Goal: Task Accomplishment & Management: Complete application form

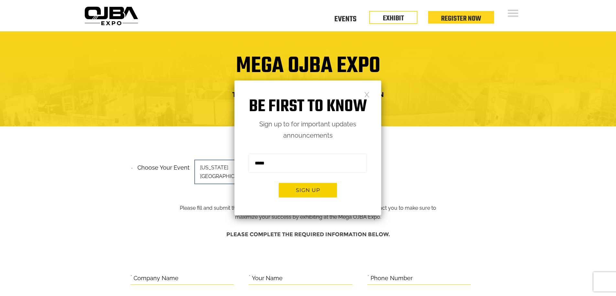
click at [367, 92] on link at bounding box center [367, 95] width 6 height 6
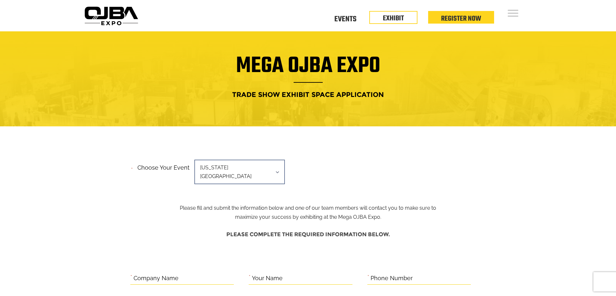
click at [243, 96] on h4 "Trade Show Exhibit Space Application" at bounding box center [308, 95] width 443 height 12
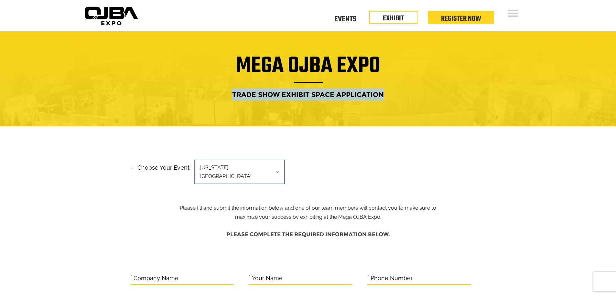
click at [243, 96] on h4 "Trade Show Exhibit Space Application" at bounding box center [308, 95] width 443 height 12
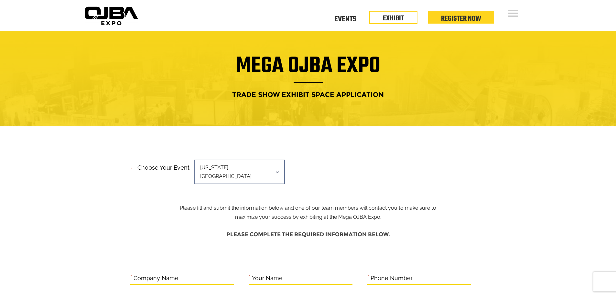
click at [290, 96] on h4 "Trade Show Exhibit Space Application" at bounding box center [308, 95] width 443 height 12
click at [262, 167] on span "[US_STATE][GEOGRAPHIC_DATA]" at bounding box center [239, 172] width 91 height 25
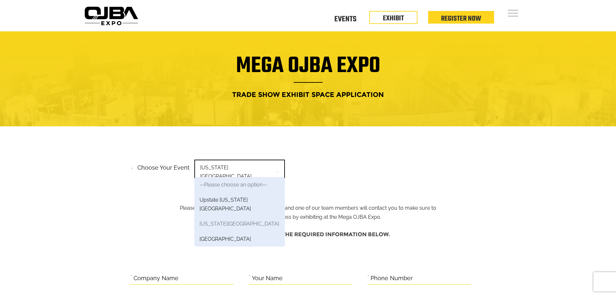
click at [225, 217] on link "[US_STATE][GEOGRAPHIC_DATA]" at bounding box center [239, 224] width 91 height 15
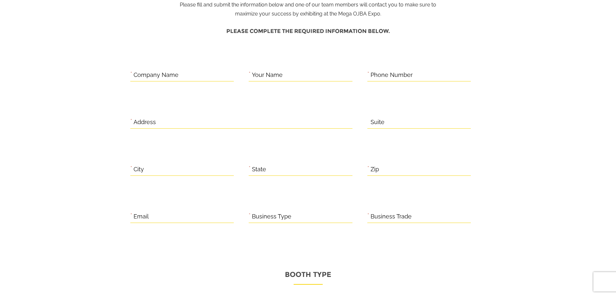
scroll to position [237, 0]
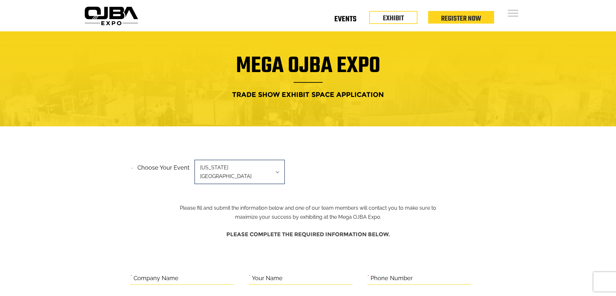
click at [345, 19] on link "Events" at bounding box center [346, 20] width 22 height 2
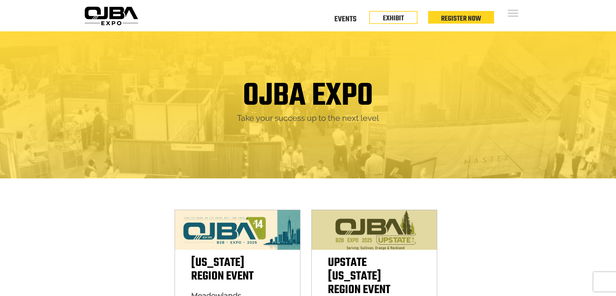
click at [349, 93] on h1 "OJBA EXPO" at bounding box center [308, 96] width 130 height 33
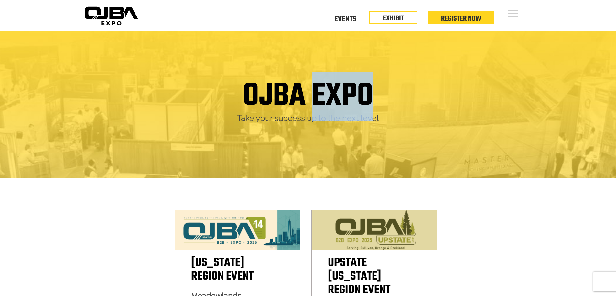
click at [349, 93] on h1 "OJBA EXPO" at bounding box center [308, 96] width 130 height 33
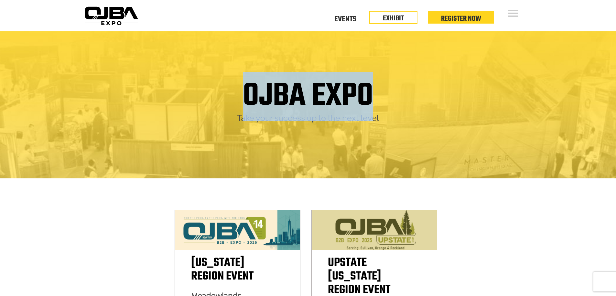
click at [349, 93] on h1 "OJBA EXPO" at bounding box center [308, 96] width 130 height 33
click at [355, 92] on h1 "OJBA EXPO" at bounding box center [308, 96] width 130 height 33
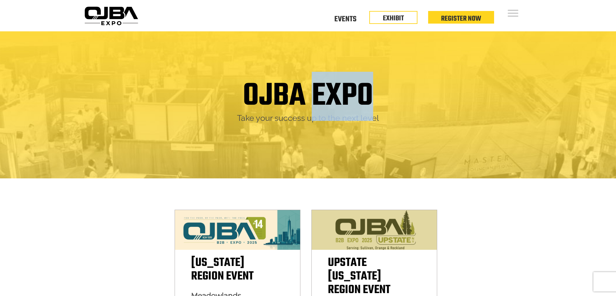
click at [355, 92] on h1 "OJBA EXPO" at bounding box center [308, 96] width 130 height 33
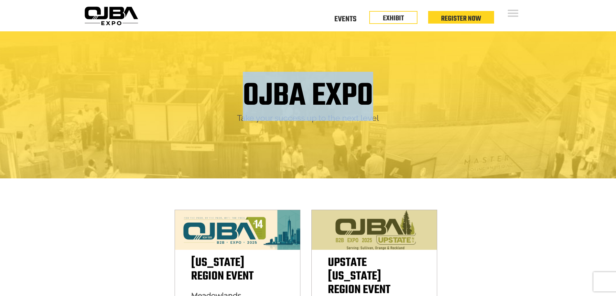
click at [355, 92] on h1 "OJBA EXPO" at bounding box center [308, 96] width 130 height 33
click at [337, 100] on h1 "OJBA EXPO" at bounding box center [308, 96] width 130 height 33
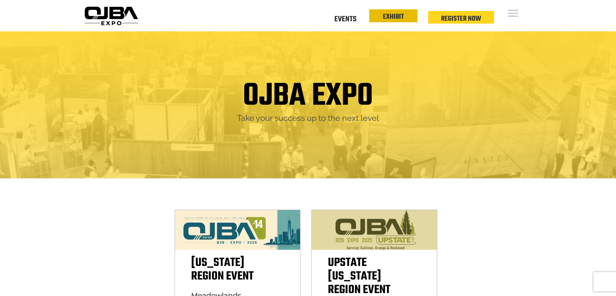
click at [398, 17] on link "EXHIBIT" at bounding box center [393, 16] width 21 height 11
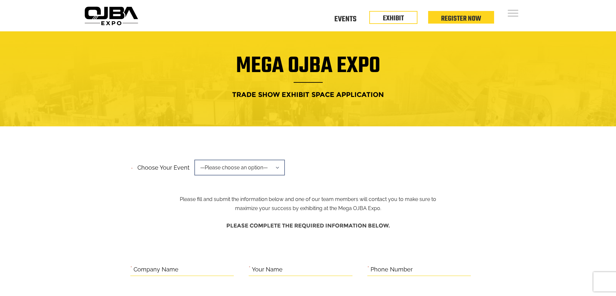
click at [250, 167] on span "—Please choose an option—" at bounding box center [239, 168] width 91 height 16
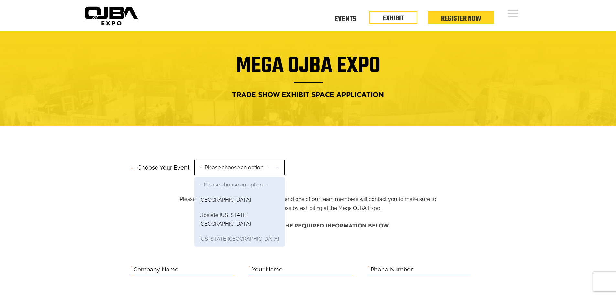
click at [212, 232] on link "[US_STATE][GEOGRAPHIC_DATA]" at bounding box center [239, 239] width 91 height 15
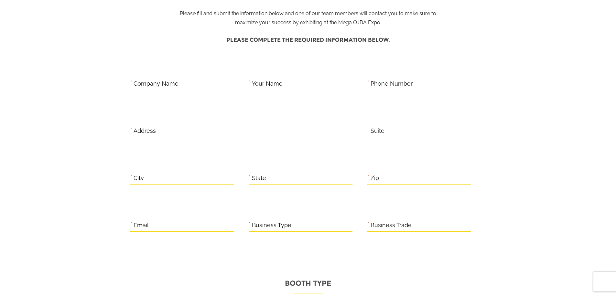
scroll to position [342, 0]
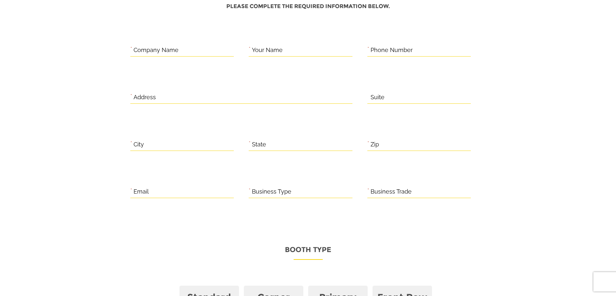
scroll to position [432, 0]
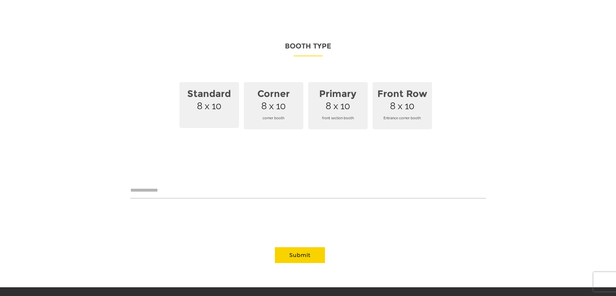
click at [214, 104] on span "Standard 8 x 10" at bounding box center [210, 105] width 60 height 46
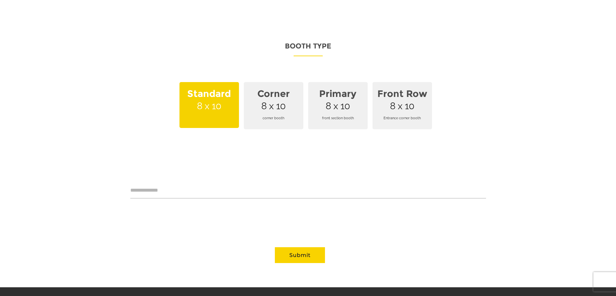
click at [262, 109] on span "corner booth" at bounding box center [274, 118] width 52 height 18
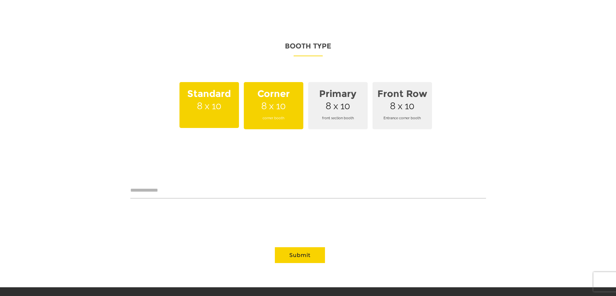
click at [213, 104] on span "Standard 8 x 10" at bounding box center [210, 105] width 60 height 46
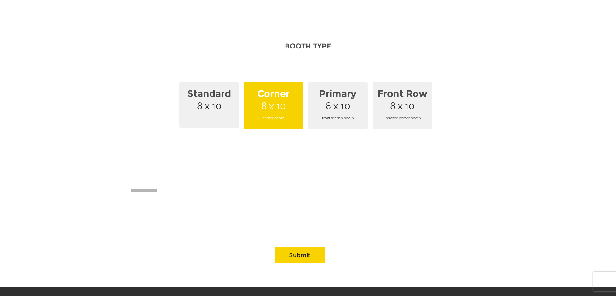
click at [271, 100] on span "Corner 8 x 10 corner booth" at bounding box center [274, 105] width 60 height 47
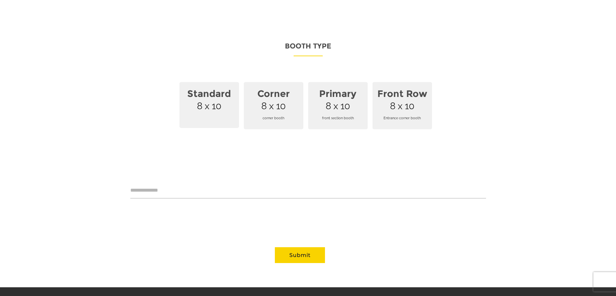
click at [342, 100] on span "Primary 8 x 10 front section booth" at bounding box center [338, 105] width 60 height 47
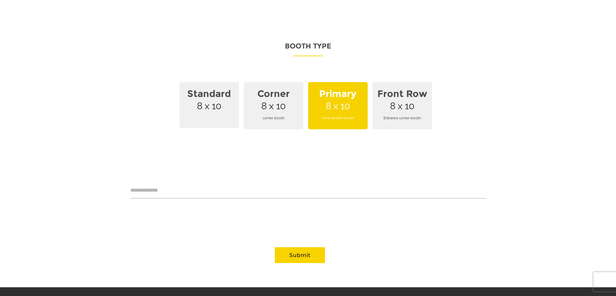
click at [394, 99] on span "Front Row 8 x 10 Entrance corner booth" at bounding box center [403, 105] width 60 height 47
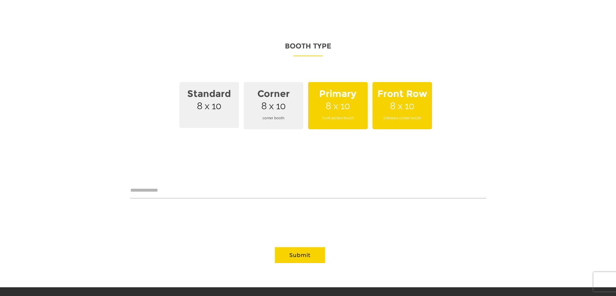
click at [338, 109] on span "front section booth" at bounding box center [338, 118] width 52 height 18
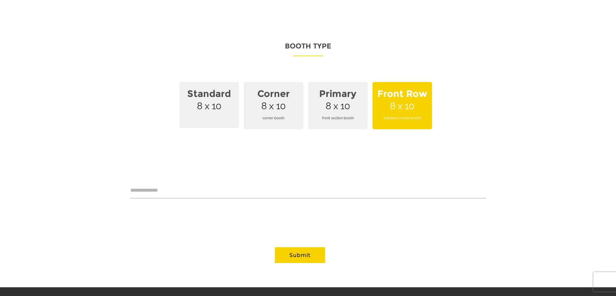
click at [282, 109] on span "corner booth" at bounding box center [274, 118] width 52 height 18
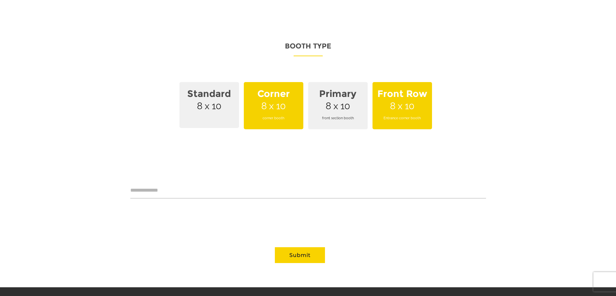
click at [205, 104] on span "Standard 8 x 10" at bounding box center [210, 105] width 60 height 46
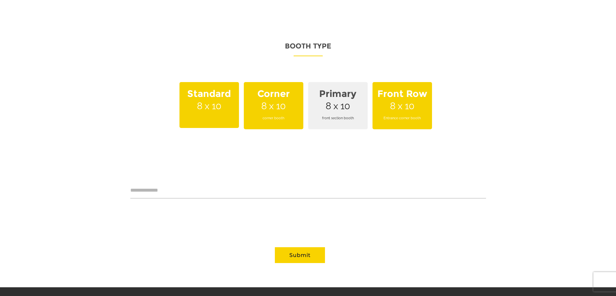
click at [403, 109] on span "Entrance corner booth" at bounding box center [403, 118] width 52 height 18
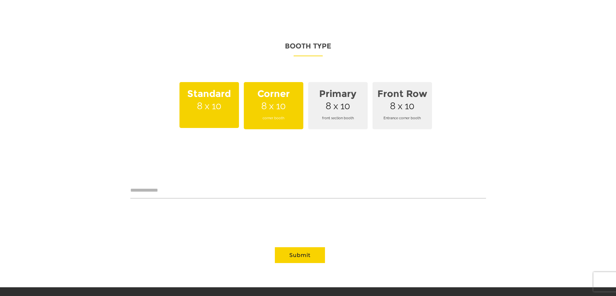
click at [295, 109] on span "corner booth" at bounding box center [274, 118] width 52 height 18
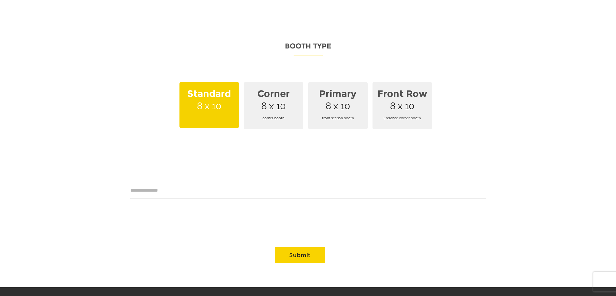
click at [215, 113] on span "Standard 8 x 10" at bounding box center [210, 105] width 60 height 46
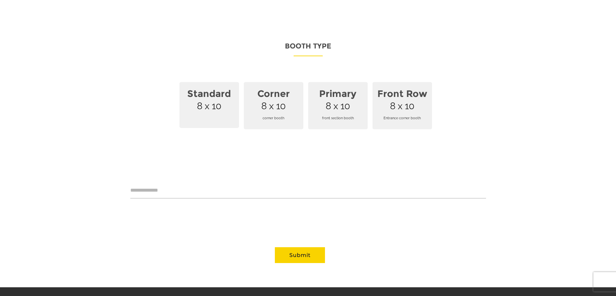
click at [194, 94] on span "Standard 8 x 10" at bounding box center [210, 105] width 60 height 46
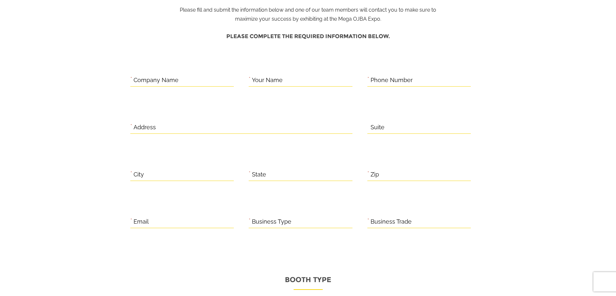
scroll to position [0, 0]
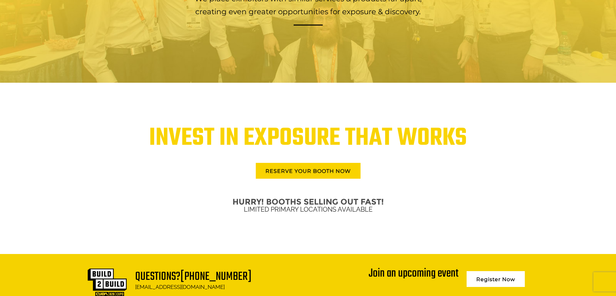
scroll to position [1463, 0]
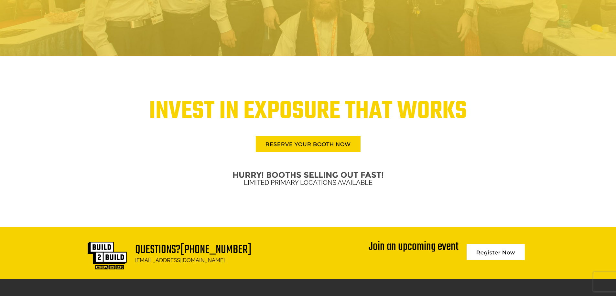
click at [339, 106] on h1 "INVEST IN EXPOSURE THAT WORKS" at bounding box center [308, 111] width 443 height 20
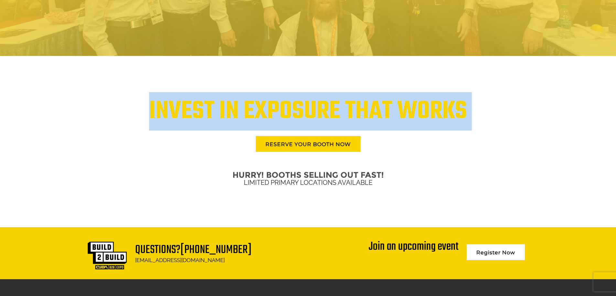
click at [339, 106] on h1 "INVEST IN EXPOSURE THAT WORKS" at bounding box center [308, 111] width 443 height 20
click at [360, 106] on h1 "INVEST IN EXPOSURE THAT WORKS" at bounding box center [308, 111] width 443 height 20
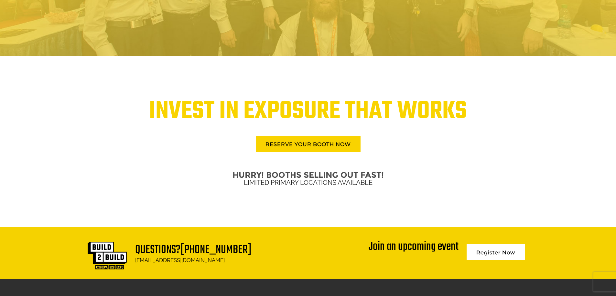
scroll to position [1567, 0]
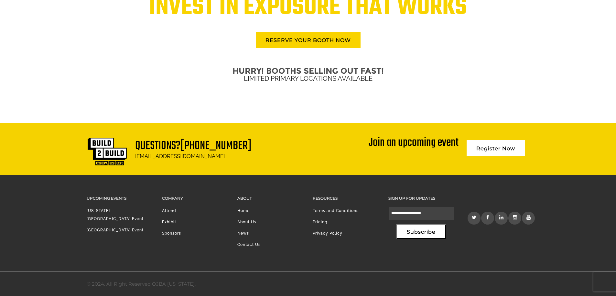
click at [342, 70] on h2 "HURRY! BOOTHS SELLING OUT FAST!" at bounding box center [308, 71] width 443 height 4
click at [261, 77] on p "LIMITED PRIMARY LOCATIONS AVAILABLE" at bounding box center [308, 78] width 443 height 11
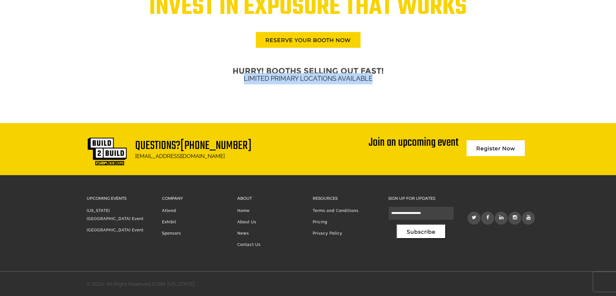
click at [261, 77] on p "LIMITED PRIMARY LOCATIONS AVAILABLE" at bounding box center [308, 78] width 443 height 11
click at [310, 77] on p "LIMITED PRIMARY LOCATIONS AVAILABLE" at bounding box center [308, 78] width 443 height 11
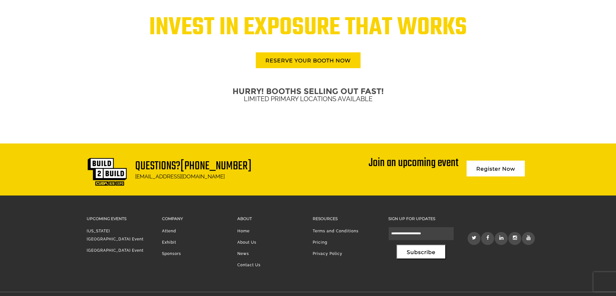
scroll to position [1542, 0]
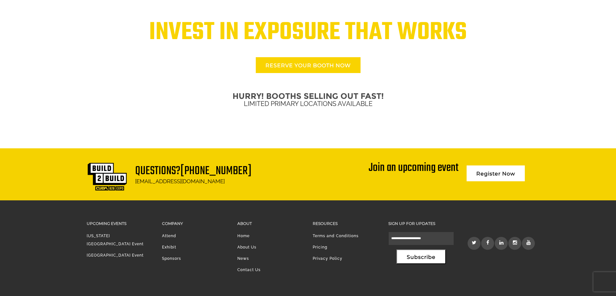
click at [312, 66] on link "RESERVE YOUR BOOTH NOW" at bounding box center [308, 65] width 105 height 16
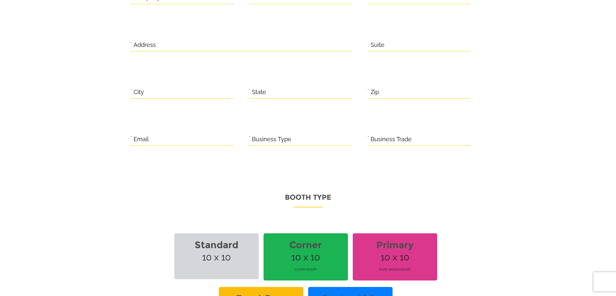
scroll to position [405, 0]
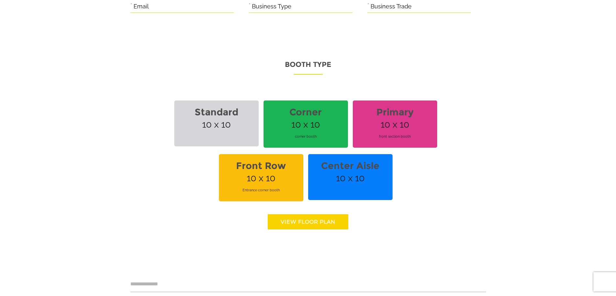
click at [221, 124] on span "Standard 10 x 10" at bounding box center [216, 124] width 84 height 46
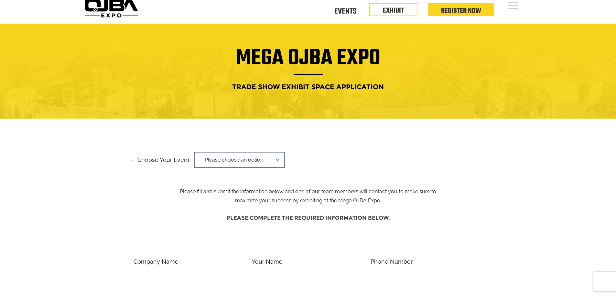
scroll to position [106, 0]
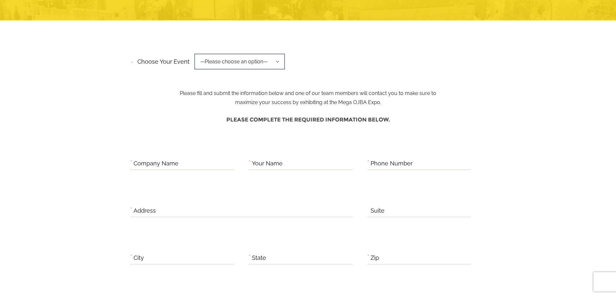
click at [273, 121] on h4 "Please complete the required information below." at bounding box center [308, 120] width 356 height 13
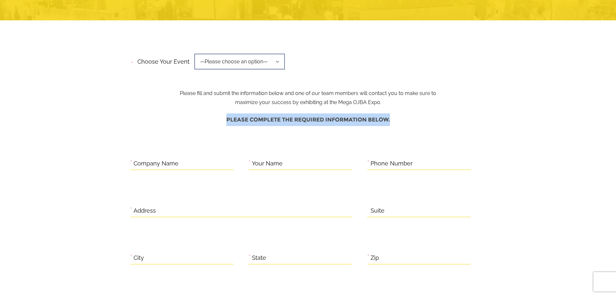
click at [273, 121] on h4 "Please complete the required information below." at bounding box center [308, 120] width 356 height 13
click at [297, 118] on h4 "Please complete the required information below." at bounding box center [308, 120] width 356 height 13
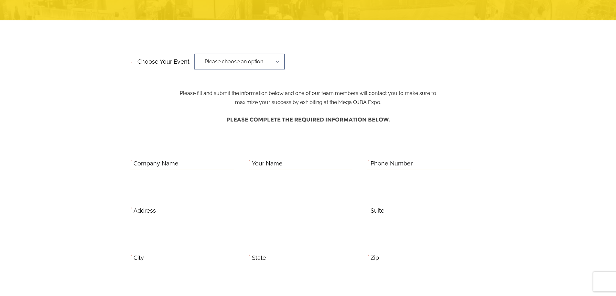
click at [237, 98] on p "Please fill and submit the information below and one of our team members will c…" at bounding box center [308, 81] width 267 height 51
click at [239, 98] on p "Please fill and submit the information below and one of our team members will c…" at bounding box center [308, 81] width 267 height 51
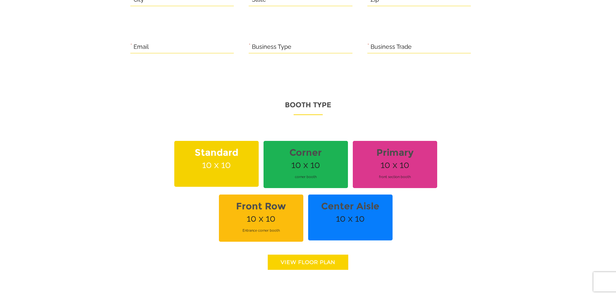
scroll to position [511, 0]
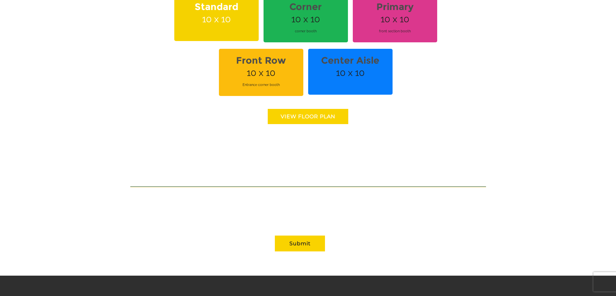
click at [214, 182] on textarea "Contact form" at bounding box center [308, 179] width 356 height 15
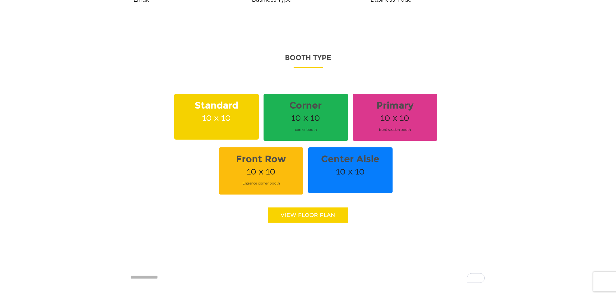
click at [228, 118] on span "Standard 10 x 10" at bounding box center [216, 117] width 84 height 46
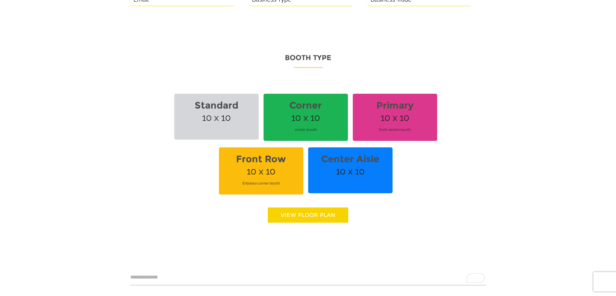
click at [235, 117] on span "Standard 10 x 10" at bounding box center [216, 117] width 84 height 46
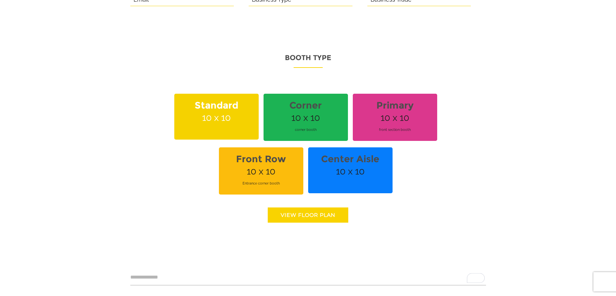
click at [333, 135] on span "corner booth" at bounding box center [306, 130] width 77 height 18
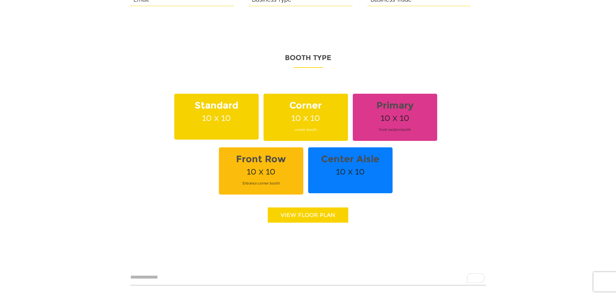
click at [325, 128] on span "corner booth" at bounding box center [306, 130] width 77 height 18
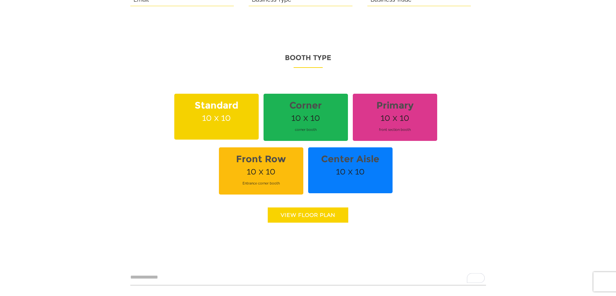
click at [397, 124] on span "front section booth" at bounding box center [395, 130] width 77 height 18
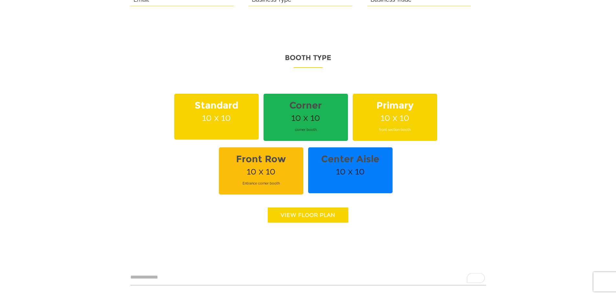
click at [394, 127] on span "front section booth" at bounding box center [395, 130] width 77 height 18
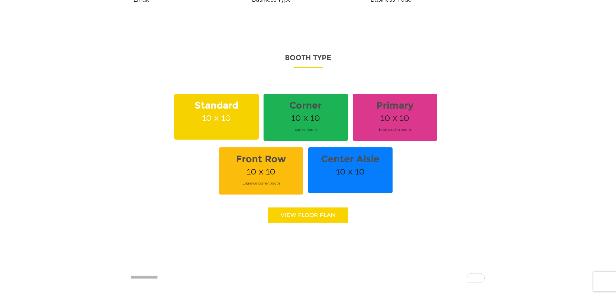
click at [328, 124] on span "corner booth" at bounding box center [306, 130] width 77 height 18
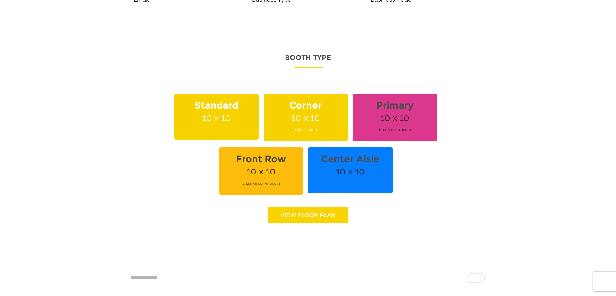
click at [323, 125] on span "corner booth" at bounding box center [306, 130] width 77 height 18
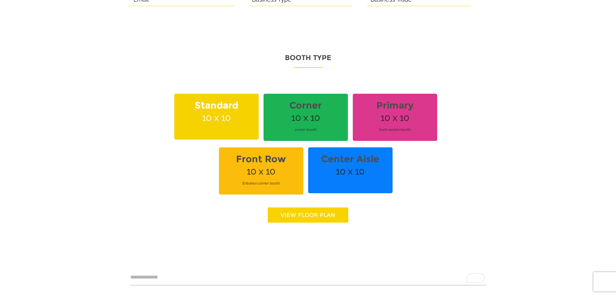
click at [221, 117] on span "Standard 10 x 10" at bounding box center [216, 117] width 84 height 46
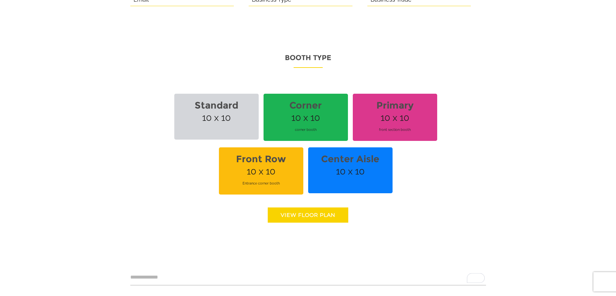
click at [231, 110] on strong "Standard" at bounding box center [216, 105] width 77 height 19
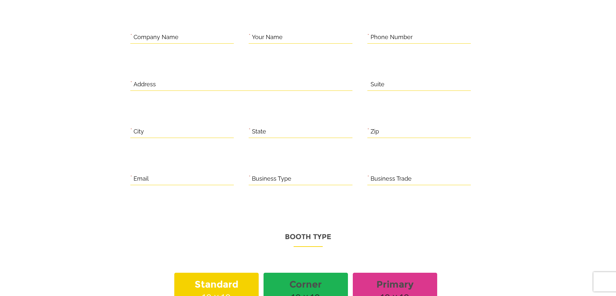
scroll to position [166, 0]
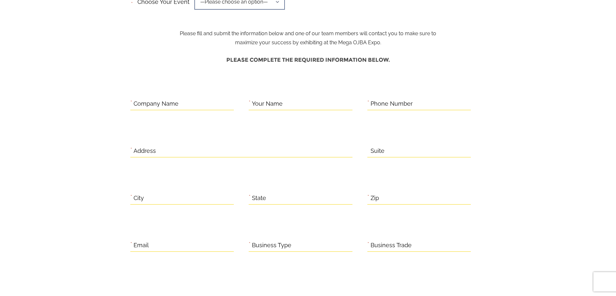
click at [400, 244] on label "Business Trade" at bounding box center [391, 246] width 41 height 10
click at [400, 244] on input "Business Trade" at bounding box center [420, 245] width 104 height 13
click at [288, 242] on label "Business Type" at bounding box center [271, 246] width 39 height 10
click at [288, 242] on input "Business Type" at bounding box center [301, 245] width 104 height 13
click at [187, 245] on input "Email" at bounding box center [182, 245] width 104 height 13
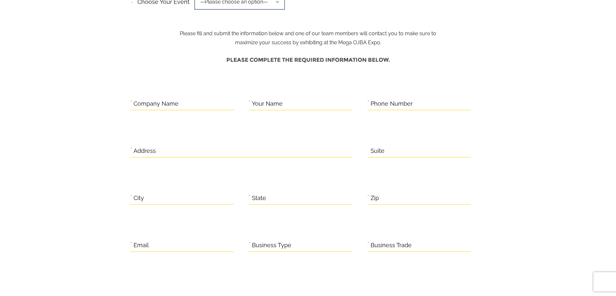
click at [58, 189] on div "**********" at bounding box center [308, 234] width 616 height 738
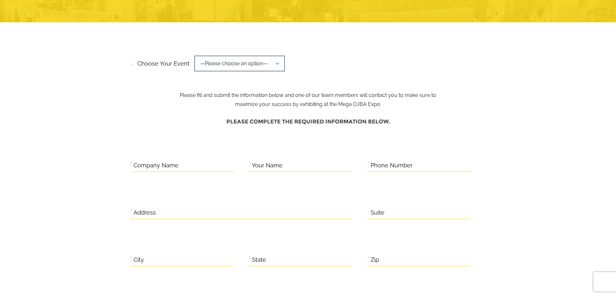
click at [275, 123] on h4 "Please complete the required information below." at bounding box center [308, 122] width 356 height 13
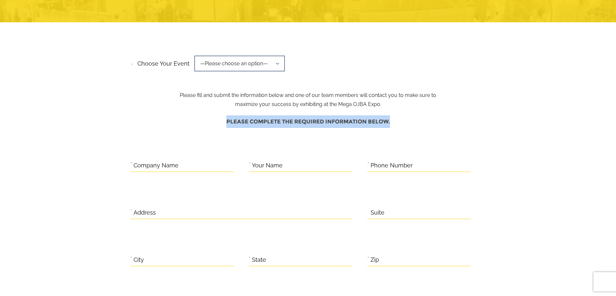
click at [275, 123] on h4 "Please complete the required information below." at bounding box center [308, 122] width 356 height 13
click at [315, 123] on h4 "Please complete the required information below." at bounding box center [308, 122] width 356 height 13
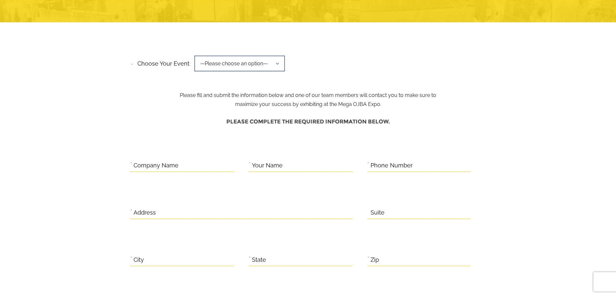
click at [206, 97] on p "Please fill and submit the information below and one of our team members will c…" at bounding box center [308, 83] width 267 height 51
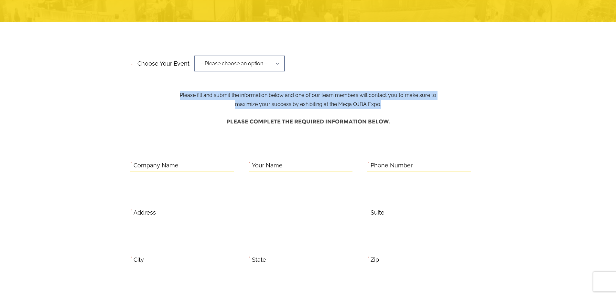
click at [206, 97] on p "Please fill and submit the information below and one of our team members will c…" at bounding box center [308, 83] width 267 height 51
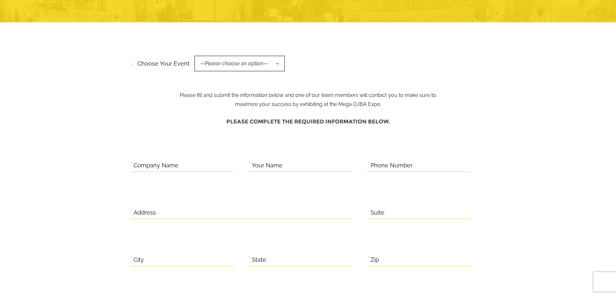
click at [284, 99] on p "Please fill and submit the information below and one of our team members will c…" at bounding box center [308, 83] width 267 height 51
click at [259, 68] on span "—Please choose an option—" at bounding box center [239, 64] width 91 height 16
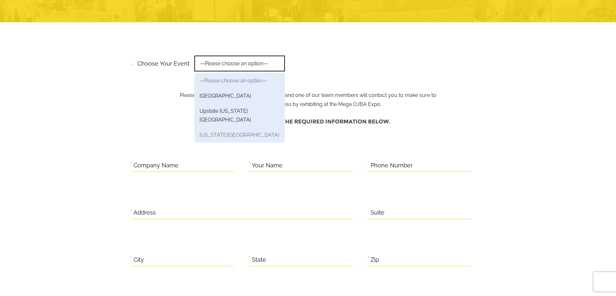
click at [231, 128] on link "[US_STATE][GEOGRAPHIC_DATA]" at bounding box center [239, 135] width 91 height 15
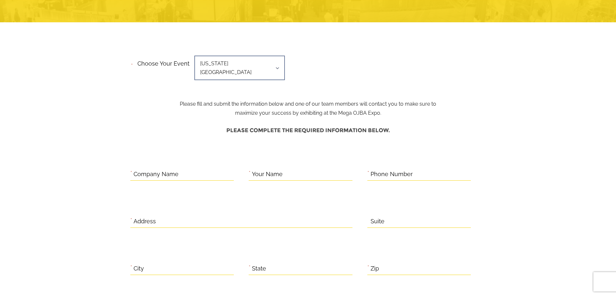
scroll to position [0, 0]
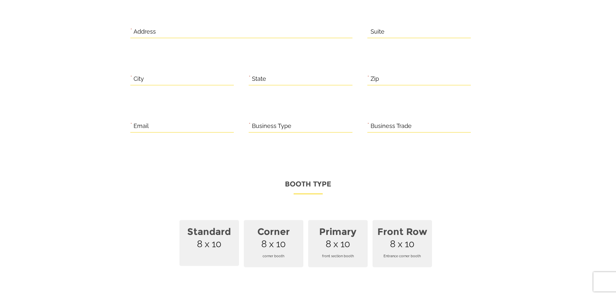
scroll to position [20, 0]
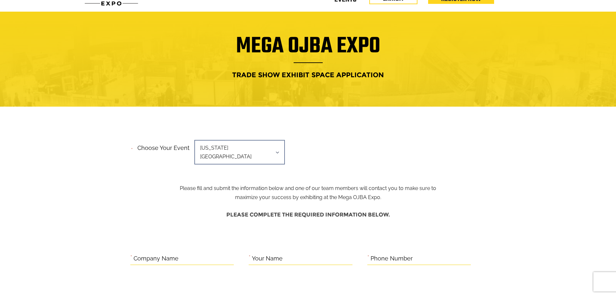
click at [244, 147] on span "[US_STATE][GEOGRAPHIC_DATA]" at bounding box center [239, 152] width 91 height 25
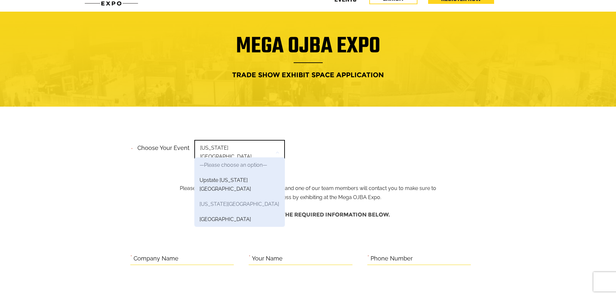
click at [226, 197] on link "[US_STATE][GEOGRAPHIC_DATA]" at bounding box center [239, 204] width 91 height 15
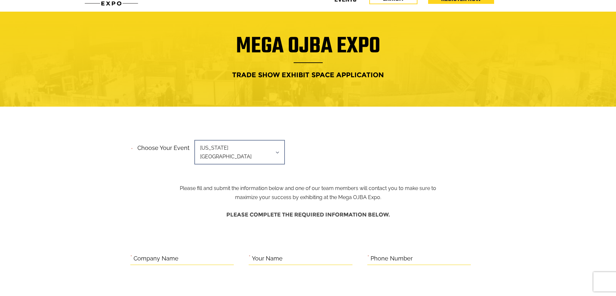
click at [230, 139] on div "**********" at bounding box center [308, 154] width 356 height 33
click at [229, 152] on span "[US_STATE][GEOGRAPHIC_DATA]" at bounding box center [239, 152] width 91 height 25
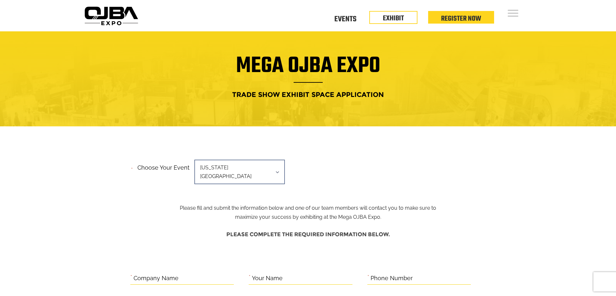
click at [220, 170] on span "[US_STATE][GEOGRAPHIC_DATA]" at bounding box center [239, 172] width 91 height 25
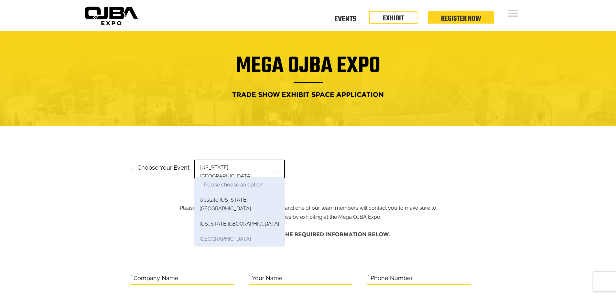
click at [214, 232] on link "[GEOGRAPHIC_DATA]" at bounding box center [239, 239] width 91 height 15
